Goal: Information Seeking & Learning: Learn about a topic

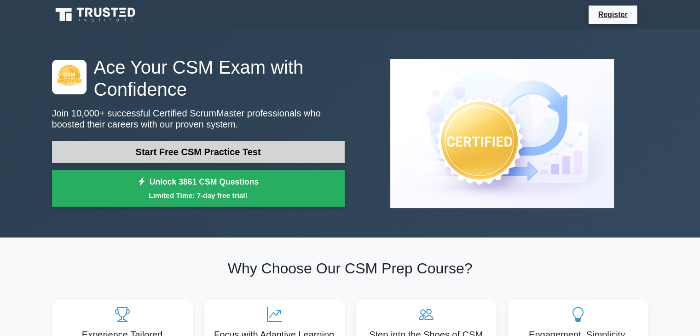
click at [151, 146] on link "Start Free CSM Practice Test" at bounding box center [198, 152] width 293 height 22
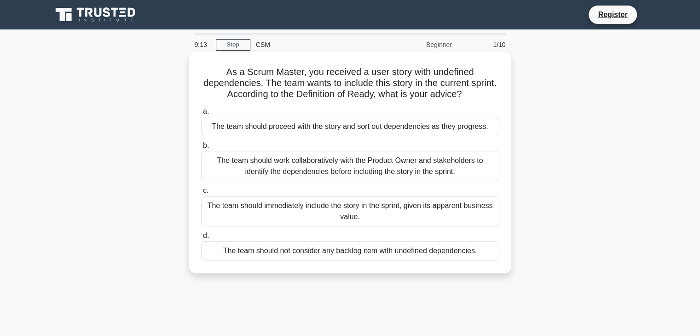
click at [297, 170] on div "The team should work collaboratively with the Product Owner and stakeholders to…" at bounding box center [350, 166] width 298 height 30
click at [201, 149] on input "b. The team should work collaboratively with the Product Owner and stakeholders…" at bounding box center [201, 146] width 0 height 6
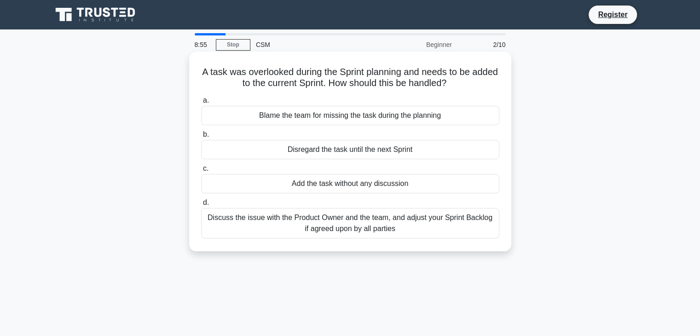
click at [299, 219] on div "Discuss the issue with the Product Owner and the team, and adjust your Sprint B…" at bounding box center [350, 223] width 298 height 30
click at [201, 206] on input "d. Discuss the issue with the Product Owner and the team, and adjust your Sprin…" at bounding box center [201, 203] width 0 height 6
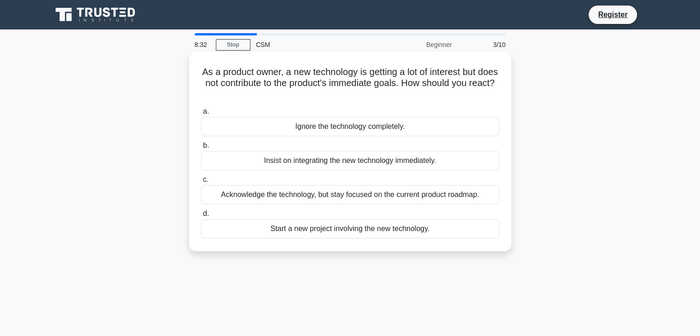
click at [266, 197] on div "Acknowledge the technology, but stay focused on the current product roadmap." at bounding box center [350, 194] width 298 height 19
click at [201, 183] on input "c. Acknowledge the technology, but stay focused on the current product roadmap." at bounding box center [201, 180] width 0 height 6
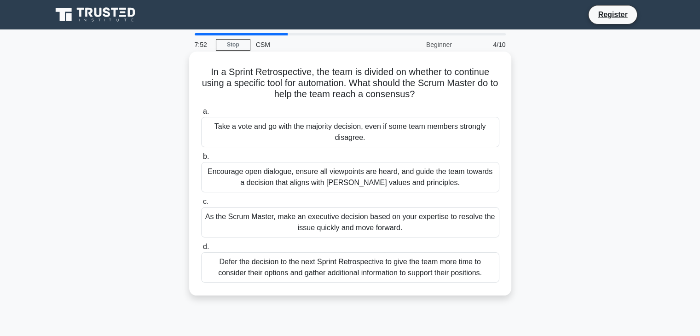
click at [281, 179] on div "Encourage open dialogue, ensure all viewpoints are heard, and guide the team to…" at bounding box center [350, 177] width 298 height 30
click at [201, 160] on input "b. Encourage open dialogue, ensure all viewpoints are heard, and guide the team…" at bounding box center [201, 157] width 0 height 6
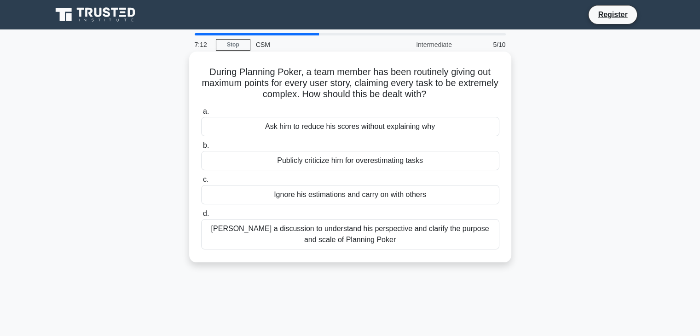
click at [329, 237] on div "Foster a discussion to understand his perspective and clarify the purpose and s…" at bounding box center [350, 234] width 298 height 30
click at [201, 217] on input "d. Foster a discussion to understand his perspective and clarify the purpose an…" at bounding box center [201, 214] width 0 height 6
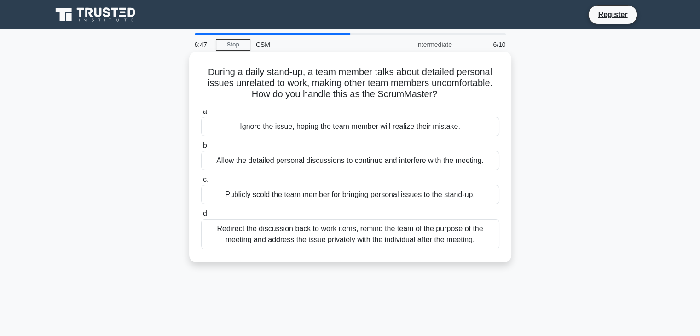
click at [376, 242] on div "Redirect the discussion back to work items, remind the team of the purpose of t…" at bounding box center [350, 234] width 298 height 30
click at [201, 217] on input "d. Redirect the discussion back to work items, remind the team of the purpose o…" at bounding box center [201, 214] width 0 height 6
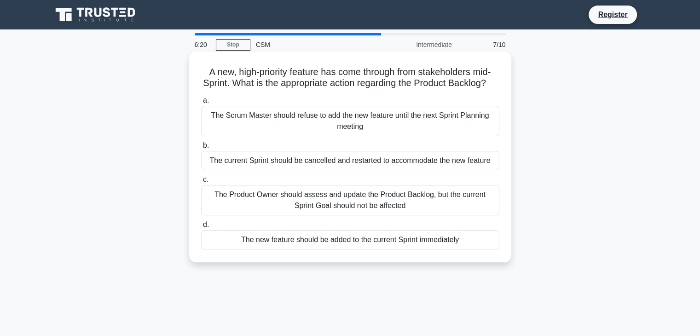
click at [431, 215] on div "The Product Owner should assess and update the Product Backlog, but the current…" at bounding box center [350, 200] width 298 height 30
click at [201, 183] on input "c. The Product Owner should assess and update the Product Backlog, but the curr…" at bounding box center [201, 180] width 0 height 6
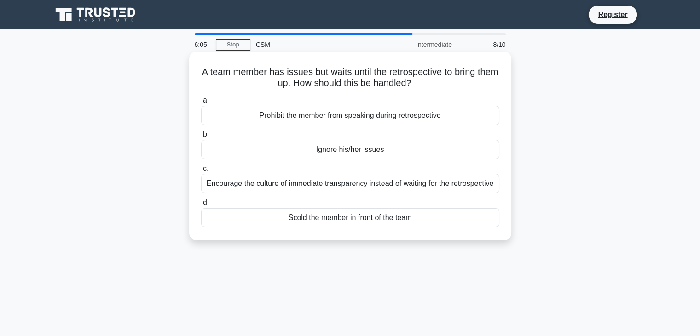
click at [424, 185] on div "Encourage the culture of immediate transparency instead of waiting for the retr…" at bounding box center [350, 183] width 298 height 19
click at [201, 172] on input "c. Encourage the culture of immediate transparency instead of waiting for the r…" at bounding box center [201, 169] width 0 height 6
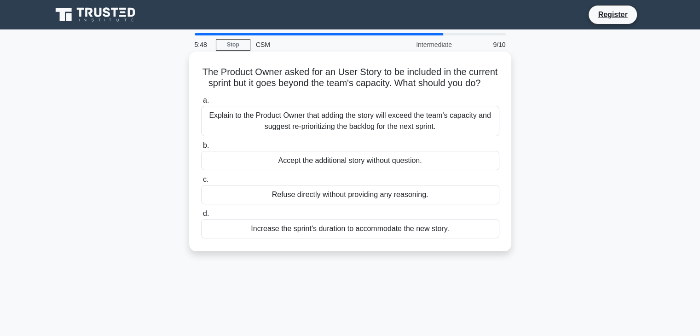
click at [420, 132] on div "Explain to the Product Owner that adding the story will exceed the team's capac…" at bounding box center [350, 121] width 298 height 30
click at [201, 104] on input "a. Explain to the Product Owner that adding the story will exceed the team's ca…" at bounding box center [201, 101] width 0 height 6
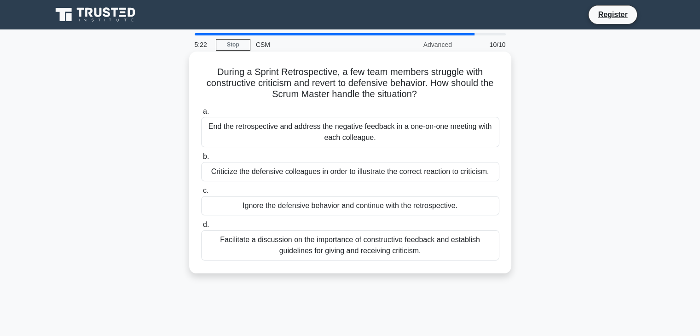
click at [433, 242] on div "Facilitate a discussion on the importance of constructive feedback and establis…" at bounding box center [350, 245] width 298 height 30
click at [201, 228] on input "d. Facilitate a discussion on the importance of constructive feedback and estab…" at bounding box center [201, 225] width 0 height 6
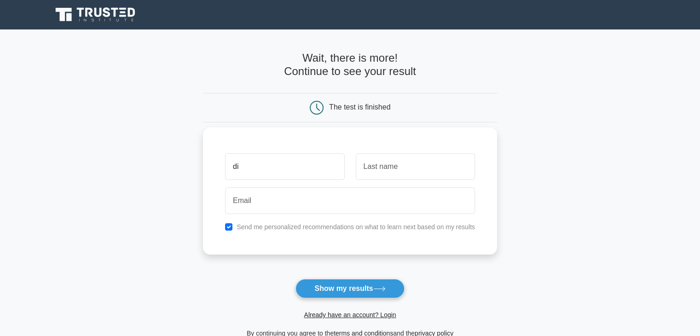
type input "d"
type input "Divesh"
click at [393, 161] on input "text" at bounding box center [415, 166] width 119 height 27
type input "Kumar"
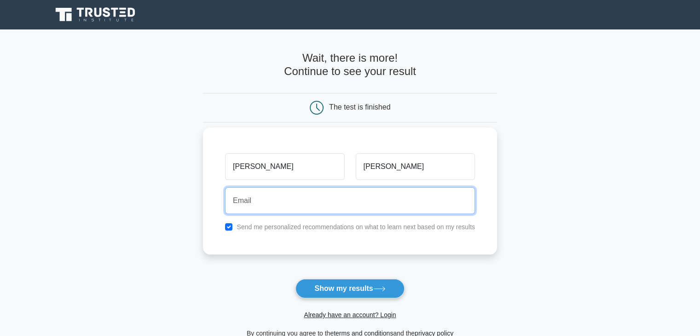
click at [290, 202] on input "email" at bounding box center [350, 200] width 250 height 27
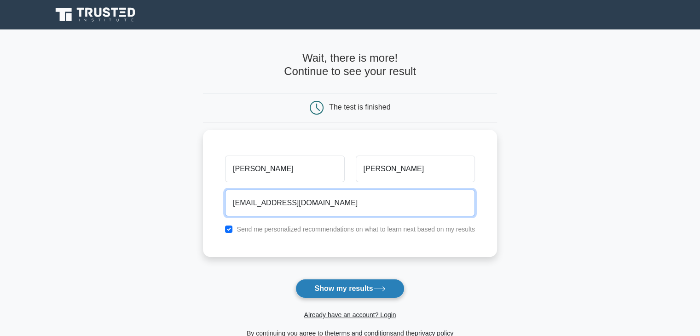
type input "diveshrajput22@gmail.com"
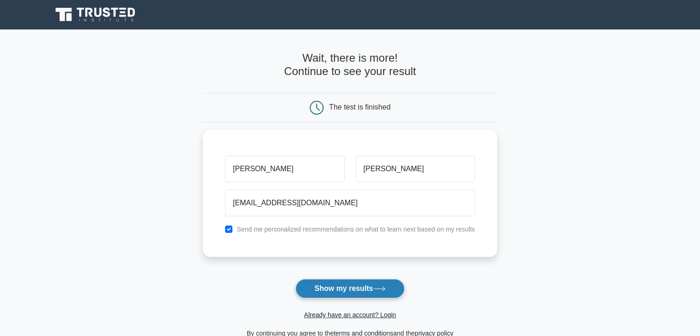
click at [335, 283] on button "Show my results" at bounding box center [349, 288] width 109 height 19
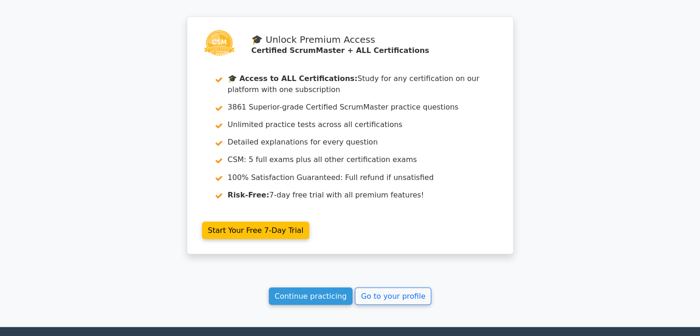
scroll to position [1627, 0]
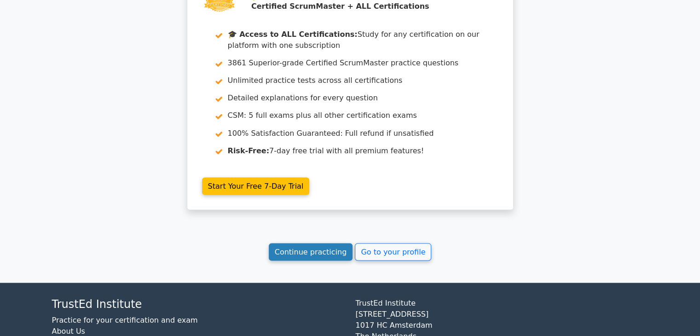
click at [329, 243] on link "Continue practicing" at bounding box center [311, 251] width 84 height 17
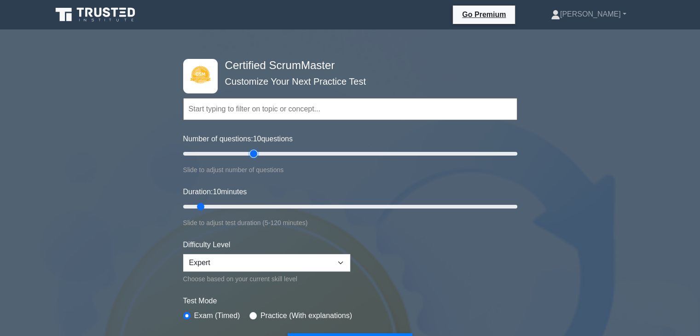
click at [252, 150] on input "Number of questions: 10 questions" at bounding box center [350, 153] width 334 height 11
click at [240, 154] on input "Number of questions: 45 questions" at bounding box center [350, 153] width 334 height 11
type input "40"
click at [248, 154] on input "Number of questions: 40 questions" at bounding box center [350, 153] width 334 height 11
click at [241, 202] on input "Duration: 10 minutes" at bounding box center [350, 206] width 334 height 11
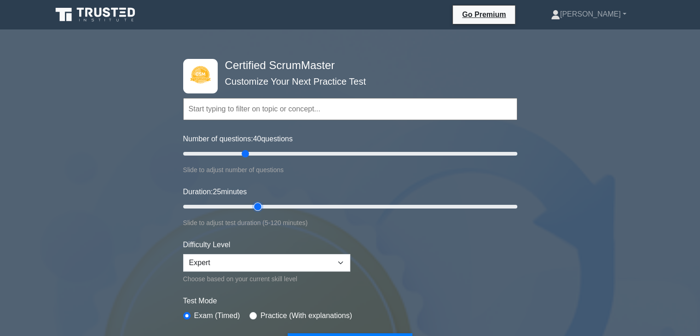
click at [254, 203] on input "Duration: 25 minutes" at bounding box center [350, 206] width 334 height 11
click at [265, 205] on input "Duration: 30 minutes" at bounding box center [350, 206] width 334 height 11
click at [277, 205] on input "Duration: 35 minutes" at bounding box center [350, 206] width 334 height 11
type input "40"
click at [284, 206] on input "Duration: 35 minutes" at bounding box center [350, 206] width 334 height 11
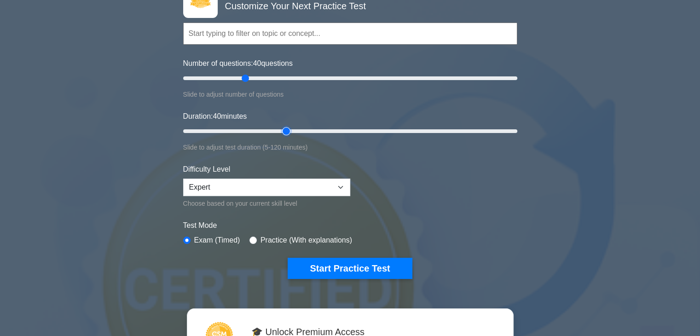
scroll to position [92, 0]
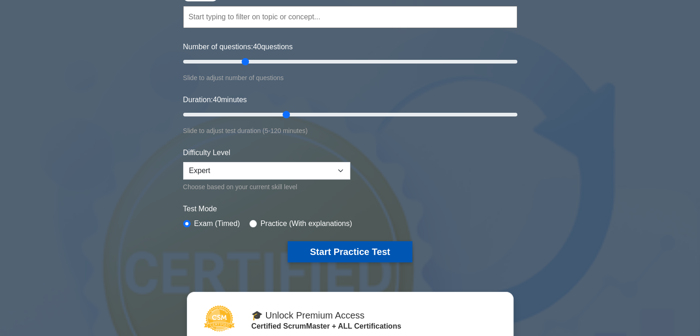
click at [335, 253] on button "Start Practice Test" at bounding box center [350, 251] width 124 height 21
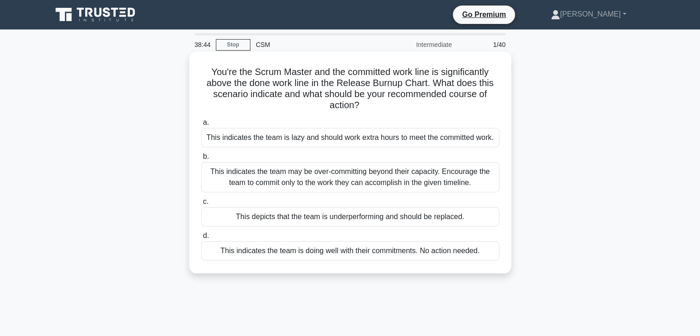
click at [371, 253] on div "This indicates the team is doing well with their commitments. No action needed." at bounding box center [350, 250] width 298 height 19
click at [201, 239] on input "d. This indicates the team is doing well with their commitments. No action need…" at bounding box center [201, 236] width 0 height 6
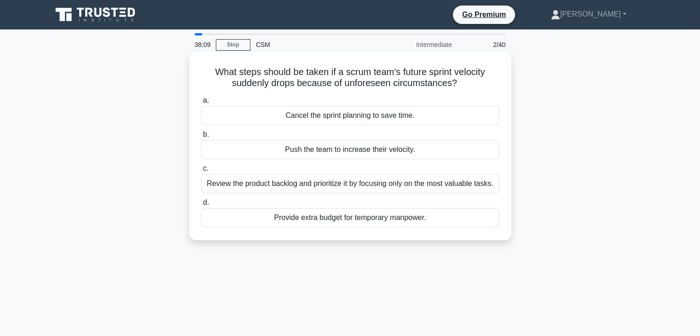
click at [376, 188] on div "Review the product backlog and prioritize it by focusing only on the most valua…" at bounding box center [350, 183] width 298 height 19
click at [201, 172] on input "c. Review the product backlog and prioritize it by focusing only on the most va…" at bounding box center [201, 169] width 0 height 6
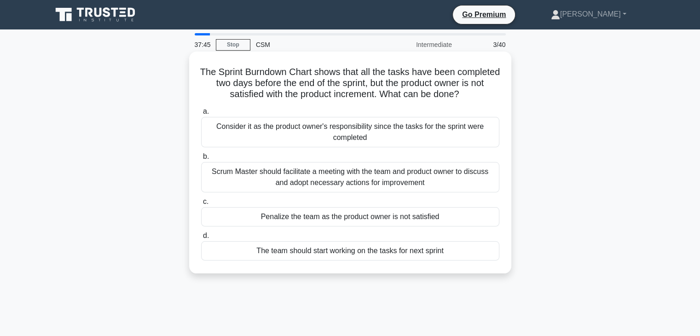
click at [380, 186] on div "Scrum Master should facilitate a meeting with the team and product owner to dis…" at bounding box center [350, 177] width 298 height 30
click at [201, 160] on input "b. Scrum Master should facilitate a meeting with the team and product owner to …" at bounding box center [201, 157] width 0 height 6
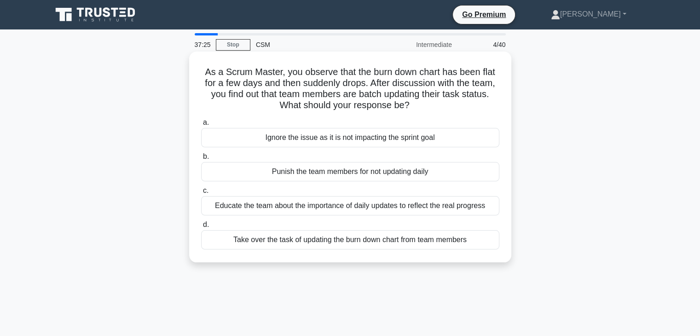
click at [324, 207] on div "Educate the team about the importance of daily updates to reflect the real prog…" at bounding box center [350, 205] width 298 height 19
click at [201, 194] on input "c. Educate the team about the importance of daily updates to reflect the real p…" at bounding box center [201, 191] width 0 height 6
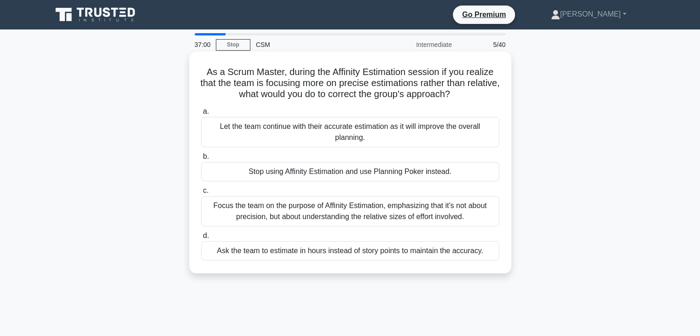
click at [260, 211] on div "Focus the team on the purpose of Affinity Estimation, emphasizing that it's not…" at bounding box center [350, 211] width 298 height 30
click at [201, 194] on input "c. Focus the team on the purpose of Affinity Estimation, emphasizing that it's …" at bounding box center [201, 191] width 0 height 6
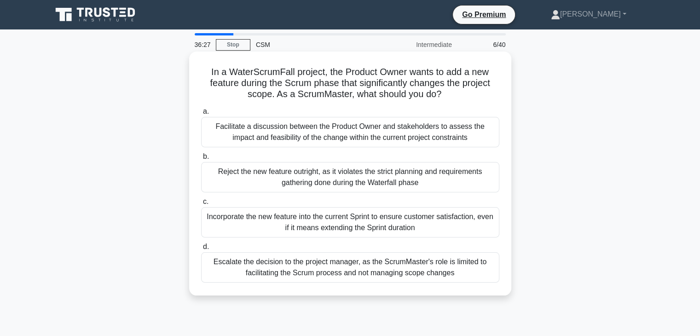
click at [296, 135] on div "Facilitate a discussion between the Product Owner and stakeholders to assess th…" at bounding box center [350, 132] width 298 height 30
click at [201, 115] on input "a. Facilitate a discussion between the Product Owner and stakeholders to assess…" at bounding box center [201, 112] width 0 height 6
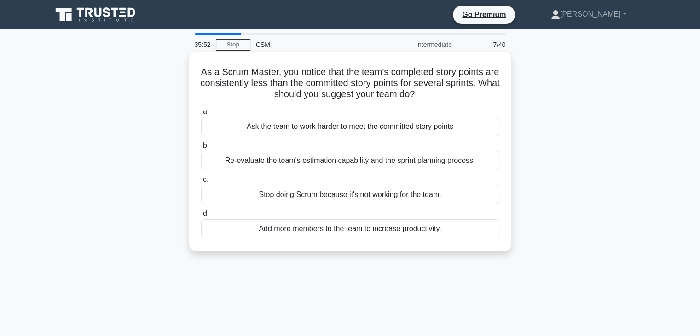
click at [306, 161] on div "Re-evaluate the team's estimation capability and the sprint planning process." at bounding box center [350, 160] width 298 height 19
click at [201, 149] on input "b. Re-evaluate the team's estimation capability and the sprint planning process." at bounding box center [201, 146] width 0 height 6
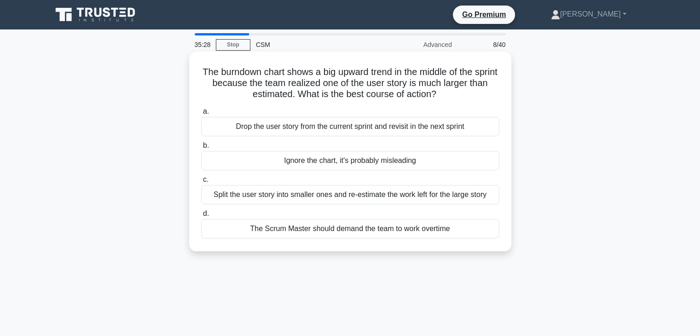
click at [326, 197] on div "Split the user story into smaller ones and re-estimate the work left for the la…" at bounding box center [350, 194] width 298 height 19
click at [201, 183] on input "c. Split the user story into smaller ones and re-estimate the work left for the…" at bounding box center [201, 180] width 0 height 6
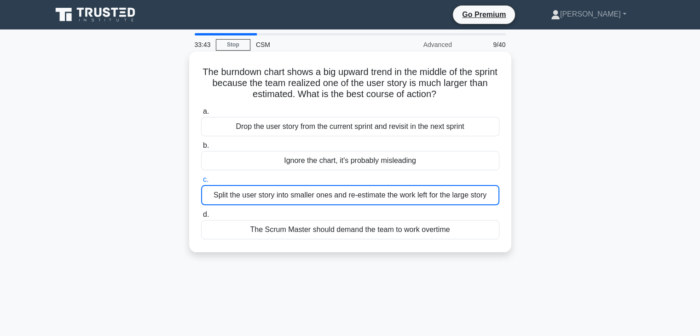
click at [280, 201] on div "Split the user story into smaller ones and re-estimate the work left for the la…" at bounding box center [350, 195] width 298 height 20
click at [201, 183] on input "c. Split the user story into smaller ones and re-estimate the work left for the…" at bounding box center [201, 180] width 0 height 6
click at [361, 199] on div "Split the user story into smaller ones and re-estimate the work left for the la…" at bounding box center [350, 195] width 298 height 20
click at [201, 183] on input "c. Split the user story into smaller ones and re-estimate the work left for the…" at bounding box center [201, 180] width 0 height 6
click at [352, 166] on div "Ignore the chart, it's probably misleading" at bounding box center [350, 160] width 298 height 19
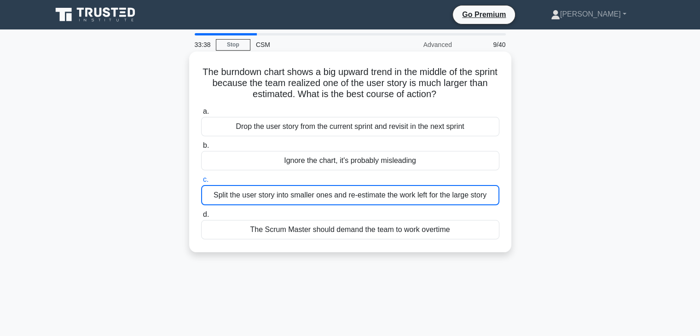
click at [201, 149] on input "b. Ignore the chart, it's probably misleading" at bounding box center [201, 146] width 0 height 6
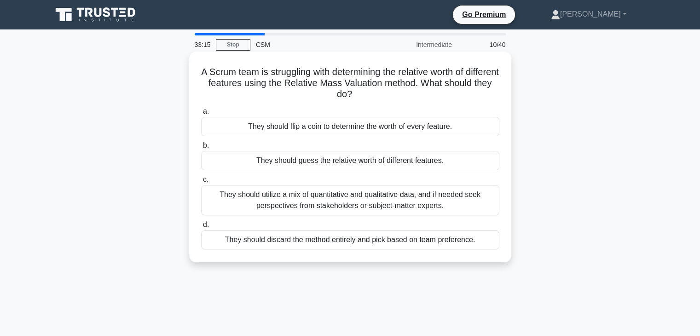
click at [413, 196] on div "They should utilize a mix of quantitative and qualitative data, and if needed s…" at bounding box center [350, 200] width 298 height 30
drag, startPoint x: 389, startPoint y: 198, endPoint x: 385, endPoint y: 201, distance: 5.4
click at [388, 199] on div "They should utilize a mix of quantitative and qualitative data, and if needed s…" at bounding box center [350, 200] width 298 height 30
click at [212, 205] on div "They should utilize a mix of quantitative and qualitative data, and if needed s…" at bounding box center [350, 200] width 298 height 30
click at [201, 183] on input "c. They should utilize a mix of quantitative and qualitative data, and if neede…" at bounding box center [201, 180] width 0 height 6
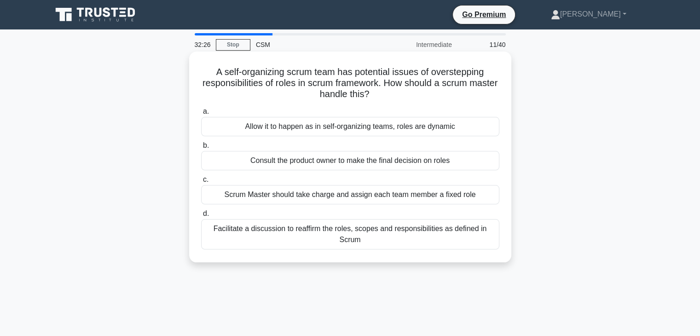
click at [290, 235] on div "Facilitate a discussion to reaffirm the roles, scopes and responsibilities as d…" at bounding box center [350, 234] width 298 height 30
click at [201, 217] on input "d. Facilitate a discussion to reaffirm the roles, scopes and responsibilities a…" at bounding box center [201, 214] width 0 height 6
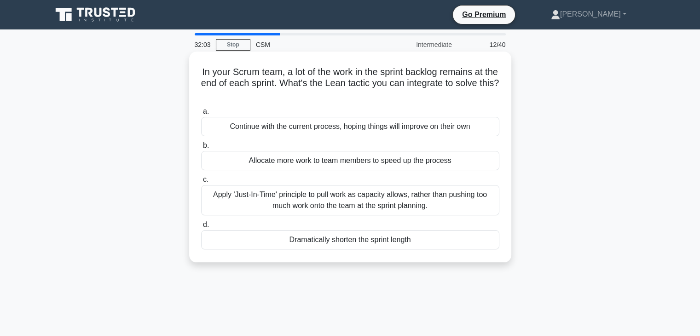
click at [307, 201] on div "Apply 'Just-In-Time' principle to pull work as capacity allows, rather than pus…" at bounding box center [350, 200] width 298 height 30
click at [201, 183] on input "c. Apply 'Just-In-Time' principle to pull work as capacity allows, rather than …" at bounding box center [201, 180] width 0 height 6
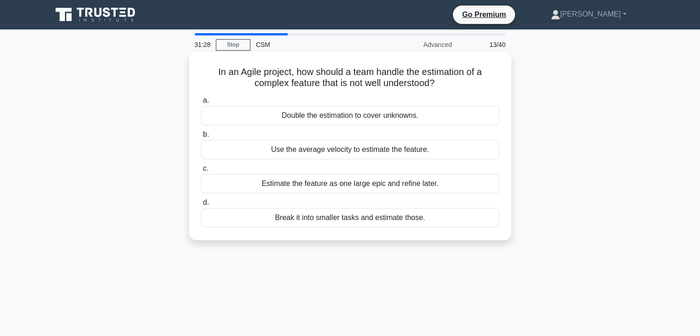
click at [303, 149] on div "Use the average velocity to estimate the feature." at bounding box center [350, 149] width 298 height 19
click at [201, 138] on input "b. Use the average velocity to estimate the feature." at bounding box center [201, 135] width 0 height 6
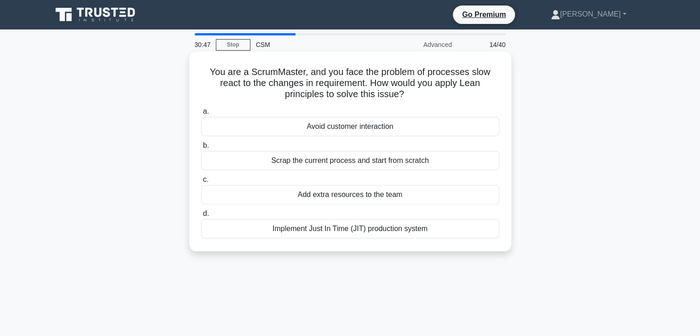
click at [353, 231] on div "Implement Just In Time (JIT) production system" at bounding box center [350, 228] width 298 height 19
click at [201, 217] on input "d. Implement Just In Time (JIT) production system" at bounding box center [201, 214] width 0 height 6
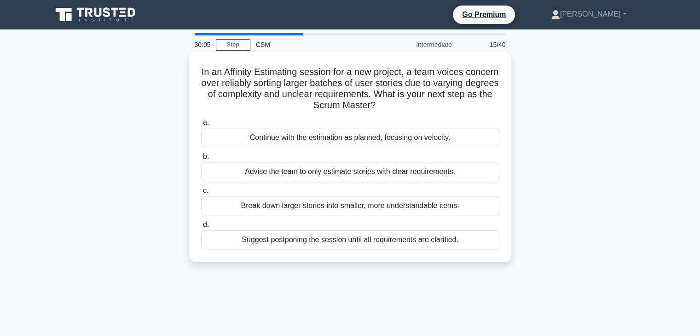
click at [332, 208] on div "Break down larger stories into smaller, more understandable items." at bounding box center [350, 205] width 298 height 19
click at [201, 194] on input "c. Break down larger stories into smaller, more understandable items." at bounding box center [201, 191] width 0 height 6
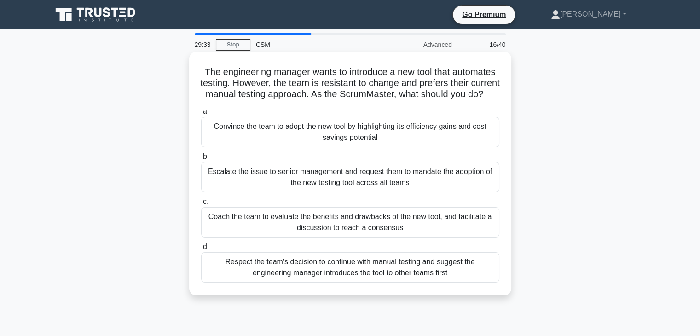
click at [335, 234] on div "Coach the team to evaluate the benefits and drawbacks of the new tool, and faci…" at bounding box center [350, 222] width 298 height 30
click at [201, 205] on input "c. Coach the team to evaluate the benefits and drawbacks of the new tool, and f…" at bounding box center [201, 202] width 0 height 6
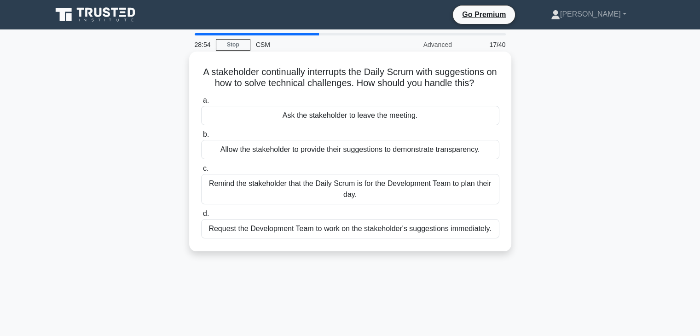
click at [334, 191] on div "Remind the stakeholder that the Daily Scrum is for the Development Team to plan…" at bounding box center [350, 189] width 298 height 30
click at [201, 172] on input "c. Remind the stakeholder that the Daily Scrum is for the Development Team to p…" at bounding box center [201, 169] width 0 height 6
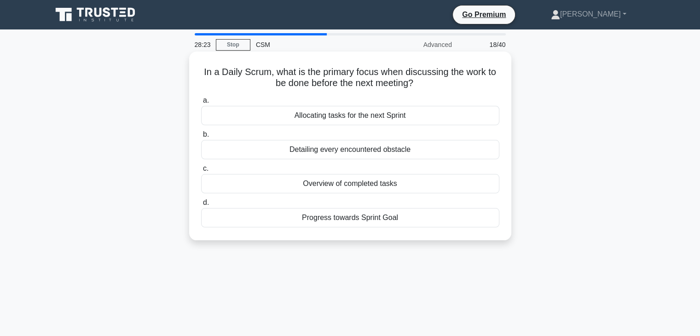
click at [337, 222] on div "Progress towards Sprint Goal" at bounding box center [350, 217] width 298 height 19
click at [201, 206] on input "d. Progress towards Sprint Goal" at bounding box center [201, 203] width 0 height 6
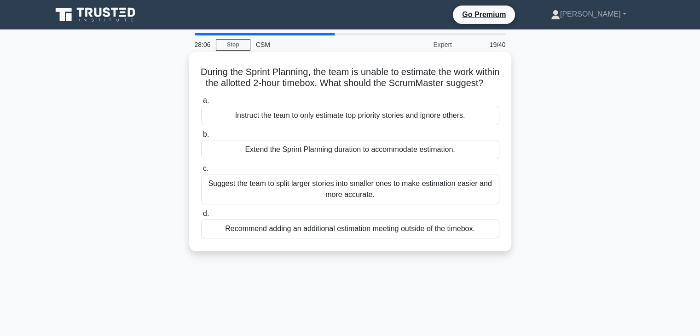
click at [342, 204] on div "Suggest the team to split larger stories into smaller ones to make estimation e…" at bounding box center [350, 189] width 298 height 30
click at [201, 172] on input "c. Suggest the team to split larger stories into smaller ones to make estimatio…" at bounding box center [201, 169] width 0 height 6
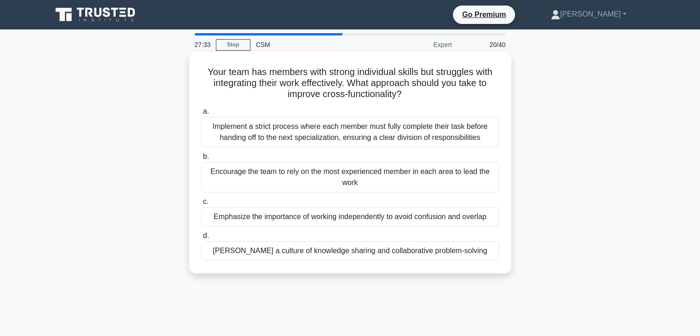
click at [364, 255] on div "Foster a culture of knowledge sharing and collaborative problem-solving" at bounding box center [350, 250] width 298 height 19
click at [201, 239] on input "d. Foster a culture of knowledge sharing and collaborative problem-solving" at bounding box center [201, 236] width 0 height 6
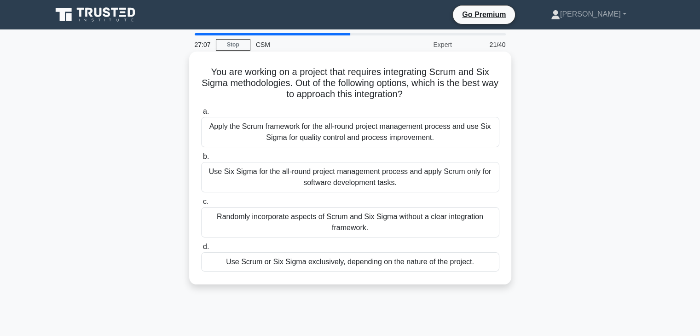
click at [285, 127] on div "Apply the Scrum framework for the all-round project management process and use …" at bounding box center [350, 132] width 298 height 30
click at [201, 115] on input "a. Apply the Scrum framework for the all-round project management process and u…" at bounding box center [201, 112] width 0 height 6
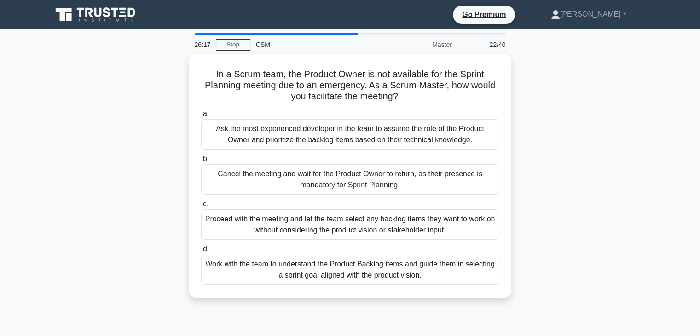
click at [613, 233] on div "In a Scrum team, the Product Owner is not available for the Sprint Planning mee…" at bounding box center [349, 181] width 607 height 255
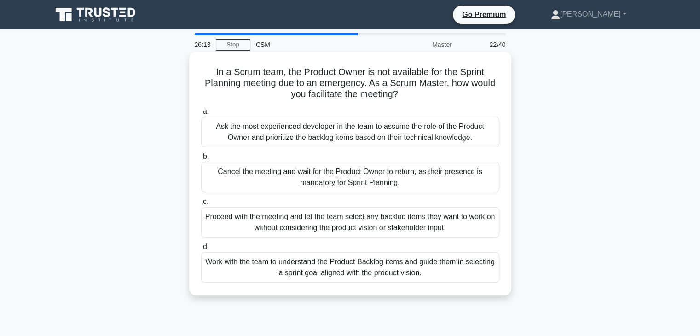
click at [418, 275] on div "Work with the team to understand the Product Backlog items and guide them in se…" at bounding box center [350, 267] width 298 height 30
click at [201, 250] on input "d. Work with the team to understand the Product Backlog items and guide them in…" at bounding box center [201, 247] width 0 height 6
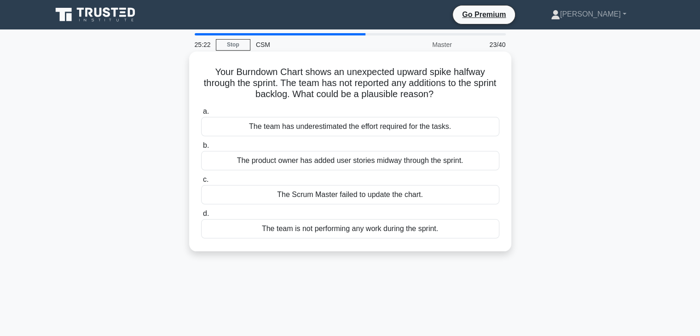
click at [457, 197] on div "The Scrum Master failed to update the chart." at bounding box center [350, 194] width 298 height 19
click at [201, 183] on input "c. The Scrum Master failed to update the chart." at bounding box center [201, 180] width 0 height 6
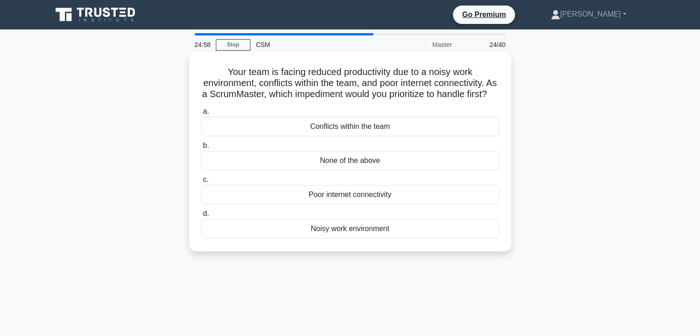
click at [409, 204] on div "Poor internet connectivity" at bounding box center [350, 194] width 298 height 19
click at [201, 183] on input "c. Poor internet connectivity" at bounding box center [201, 180] width 0 height 6
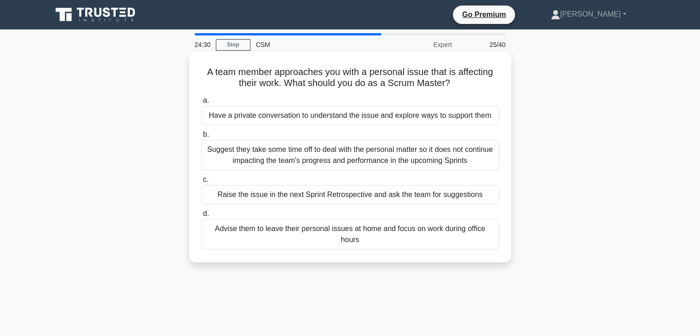
click at [395, 118] on div "Have a private conversation to understand the issue and explore ways to support…" at bounding box center [350, 115] width 298 height 19
click at [201, 104] on input "a. Have a private conversation to understand the issue and explore ways to supp…" at bounding box center [201, 101] width 0 height 6
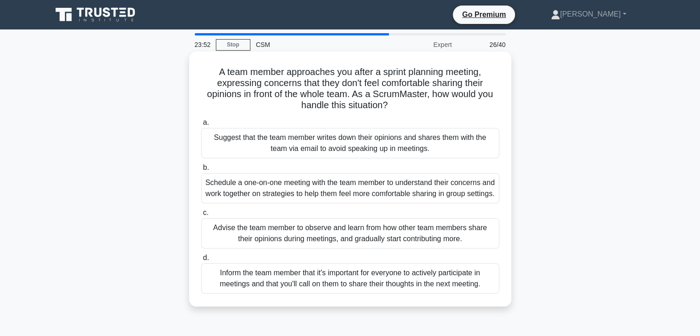
click at [370, 193] on div "Schedule a one-on-one meeting with the team member to understand their concerns…" at bounding box center [350, 188] width 298 height 30
click at [201, 171] on input "b. Schedule a one-on-one meeting with the team member to understand their conce…" at bounding box center [201, 168] width 0 height 6
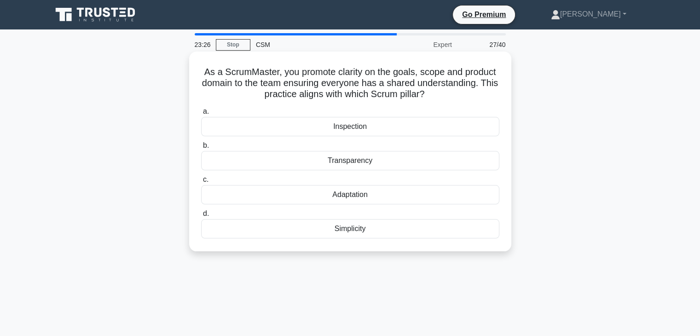
click at [385, 161] on div "Transparency" at bounding box center [350, 160] width 298 height 19
click at [201, 149] on input "b. Transparency" at bounding box center [201, 146] width 0 height 6
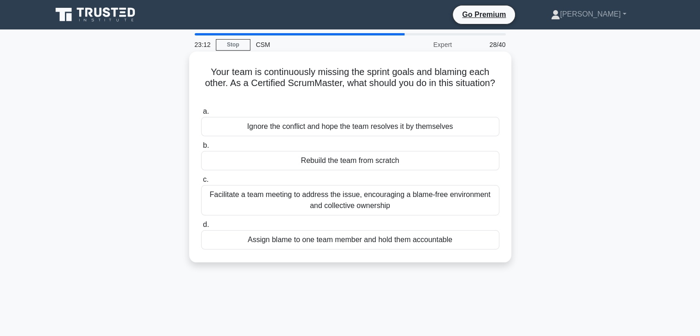
click at [384, 203] on div "Facilitate a team meeting to address the issue, encouraging a blame-free enviro…" at bounding box center [350, 200] width 298 height 30
click at [201, 183] on input "c. Facilitate a team meeting to address the issue, encouraging a blame-free env…" at bounding box center [201, 180] width 0 height 6
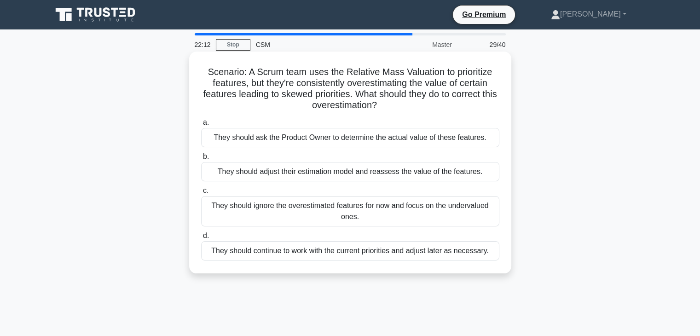
click at [392, 173] on div "They should adjust their estimation model and reassess the value of the feature…" at bounding box center [350, 171] width 298 height 19
click at [201, 160] on input "b. They should adjust their estimation model and reassess the value of the feat…" at bounding box center [201, 157] width 0 height 6
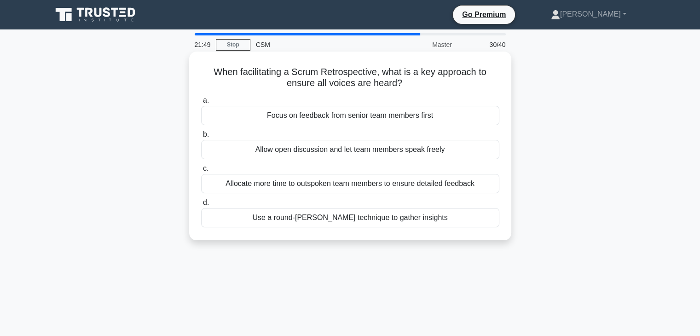
click at [397, 153] on div "Allow open discussion and let team members speak freely" at bounding box center [350, 149] width 298 height 19
click at [201, 138] on input "b. Allow open discussion and let team members speak freely" at bounding box center [201, 135] width 0 height 6
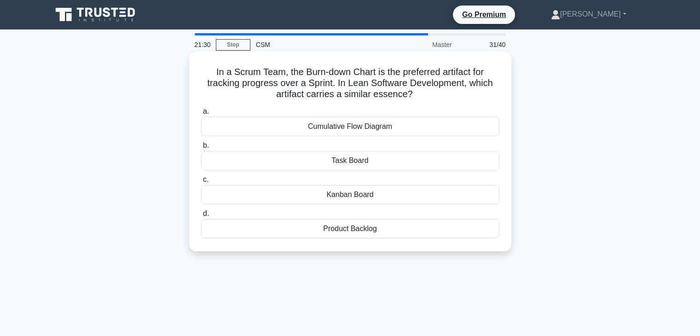
click at [392, 197] on div "Kanban Board" at bounding box center [350, 194] width 298 height 19
click at [201, 183] on input "c. Kanban Board" at bounding box center [201, 180] width 0 height 6
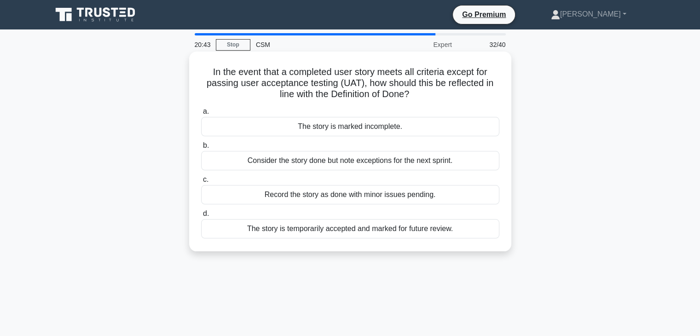
click at [401, 229] on div "The story is temporarily accepted and marked for future review." at bounding box center [350, 228] width 298 height 19
click at [201, 217] on input "d. The story is temporarily accepted and marked for future review." at bounding box center [201, 214] width 0 height 6
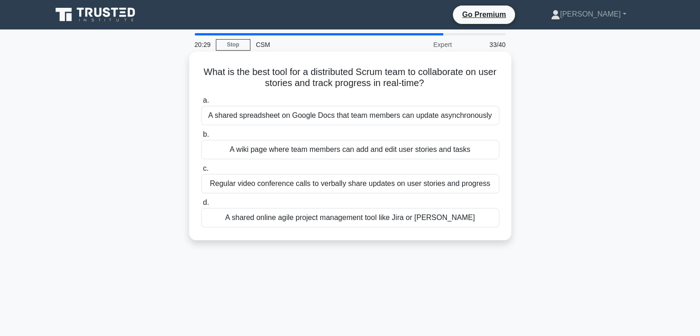
click at [419, 220] on div "A shared online agile project management tool like Jira or Trello" at bounding box center [350, 217] width 298 height 19
click at [201, 206] on input "d. A shared online agile project management tool like Jira or Trello" at bounding box center [201, 203] width 0 height 6
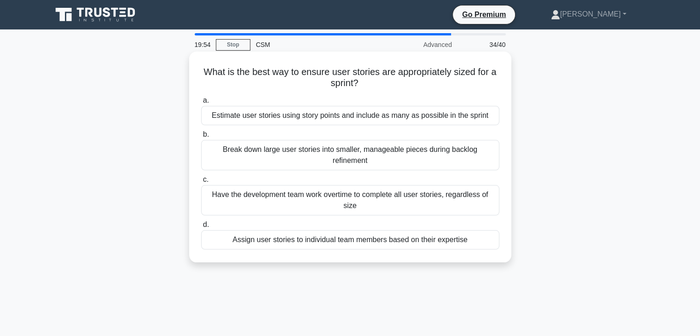
click at [280, 147] on div "Break down large user stories into smaller, manageable pieces during backlog re…" at bounding box center [350, 155] width 298 height 30
click at [201, 138] on input "b. Break down large user stories into smaller, manageable pieces during backlog…" at bounding box center [201, 135] width 0 height 6
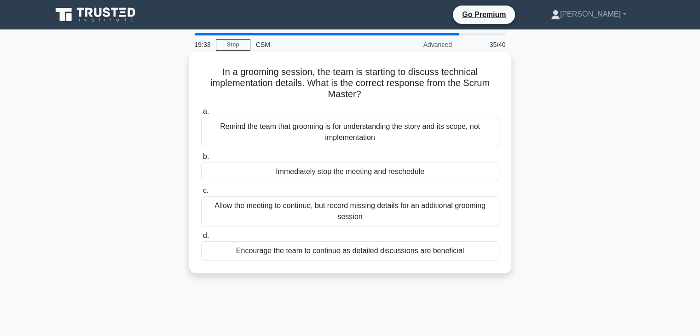
click at [283, 135] on div "Remind the team that grooming is for understanding the story and its scope, not…" at bounding box center [350, 132] width 298 height 30
click at [201, 115] on input "a. Remind the team that grooming is for understanding the story and its scope, …" at bounding box center [201, 112] width 0 height 6
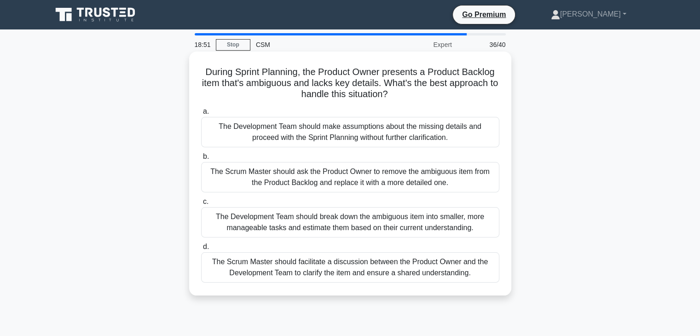
click at [289, 269] on div "The Scrum Master should facilitate a discussion between the Product Owner and t…" at bounding box center [350, 267] width 298 height 30
click at [201, 250] on input "d. The Scrum Master should facilitate a discussion between the Product Owner an…" at bounding box center [201, 247] width 0 height 6
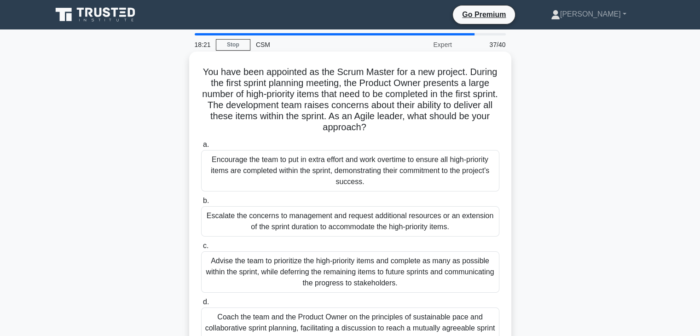
scroll to position [46, 0]
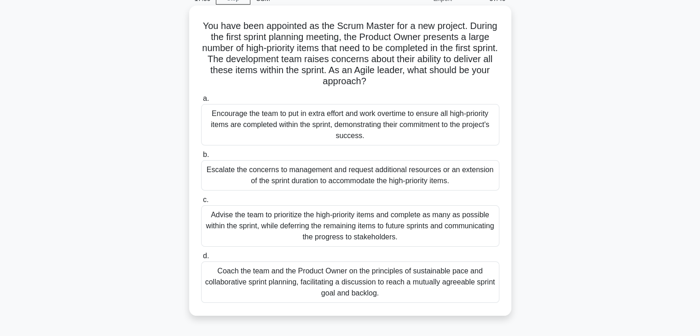
click at [306, 231] on div "Advise the team to prioritize the high-priority items and complete as many as p…" at bounding box center [350, 225] width 298 height 41
click at [201, 203] on input "c. Advise the team to prioritize the high-priority items and complete as many a…" at bounding box center [201, 200] width 0 height 6
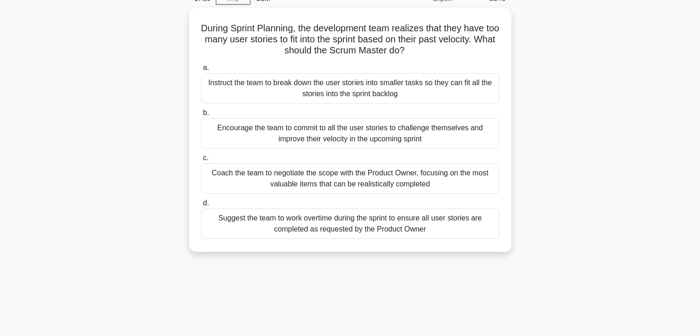
scroll to position [0, 0]
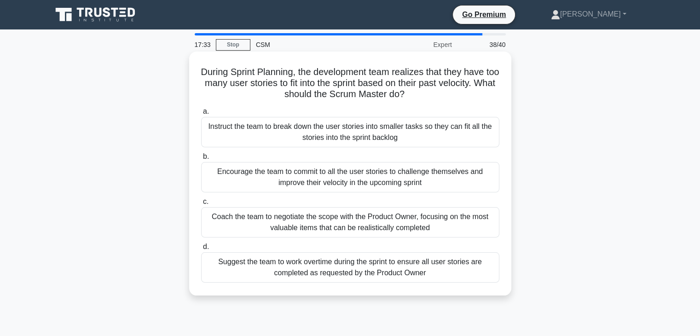
click at [320, 221] on div "Coach the team to negotiate the scope with the Product Owner, focusing on the m…" at bounding box center [350, 222] width 298 height 30
click at [201, 205] on input "c. Coach the team to negotiate the scope with the Product Owner, focusing on th…" at bounding box center [201, 202] width 0 height 6
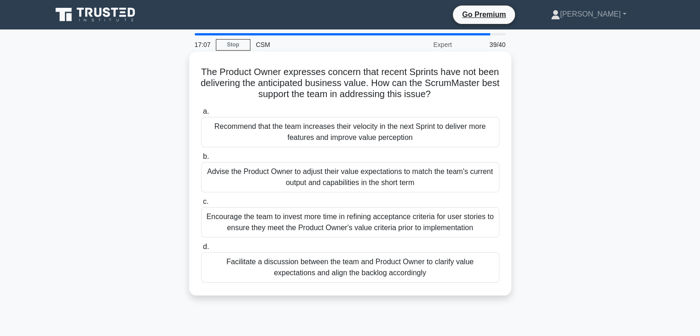
click at [339, 224] on div "Encourage the team to invest more time in refining acceptance criteria for user…" at bounding box center [350, 222] width 298 height 30
click at [201, 205] on input "c. Encourage the team to invest more time in refining acceptance criteria for u…" at bounding box center [201, 202] width 0 height 6
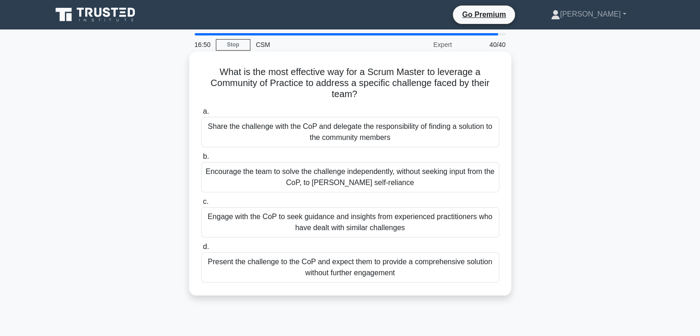
click at [339, 225] on div "Engage with the CoP to seek guidance and insights from experienced practitioner…" at bounding box center [350, 222] width 298 height 30
click at [201, 205] on input "c. Engage with the CoP to seek guidance and insights from experienced practitio…" at bounding box center [201, 202] width 0 height 6
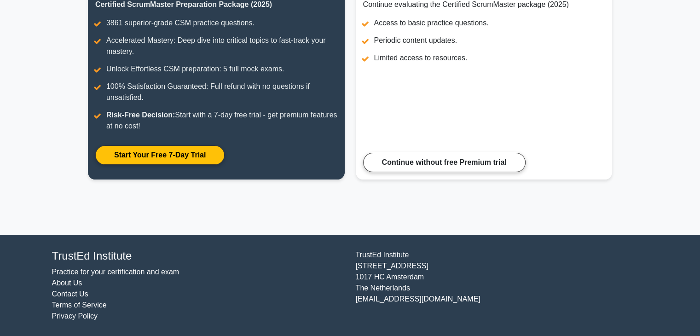
scroll to position [99, 0]
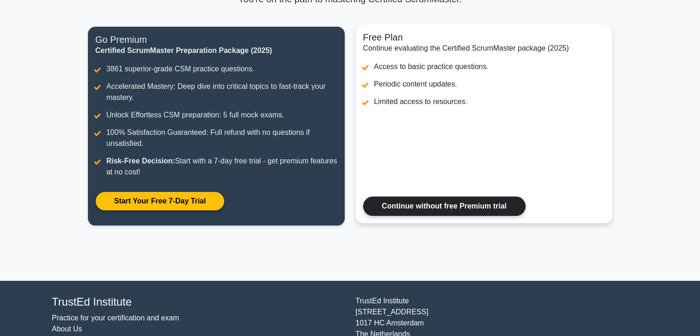
click at [387, 203] on link "Continue without free Premium trial" at bounding box center [444, 205] width 162 height 19
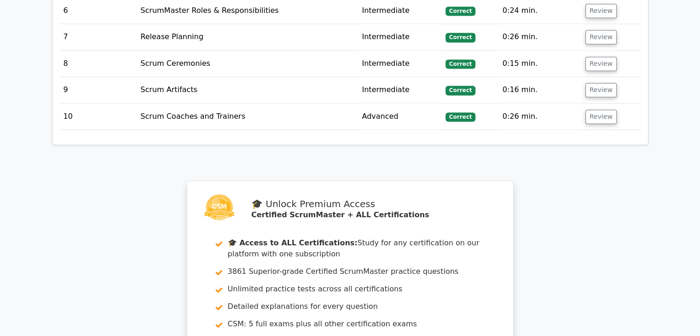
scroll to position [1535, 0]
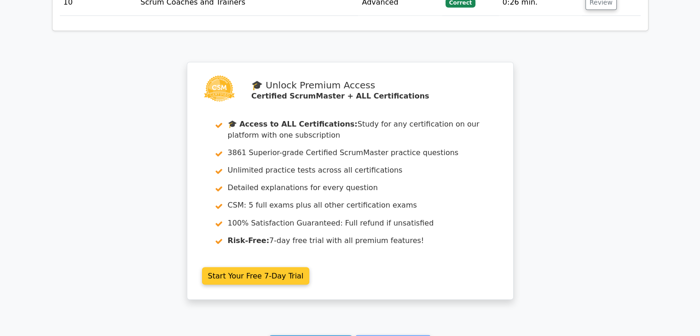
click at [266, 267] on link "Start Your Free 7-Day Trial" at bounding box center [256, 275] width 108 height 17
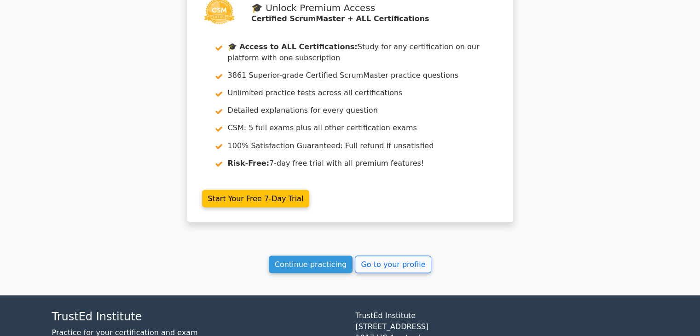
scroll to position [1627, 0]
